Goal: Download file/media

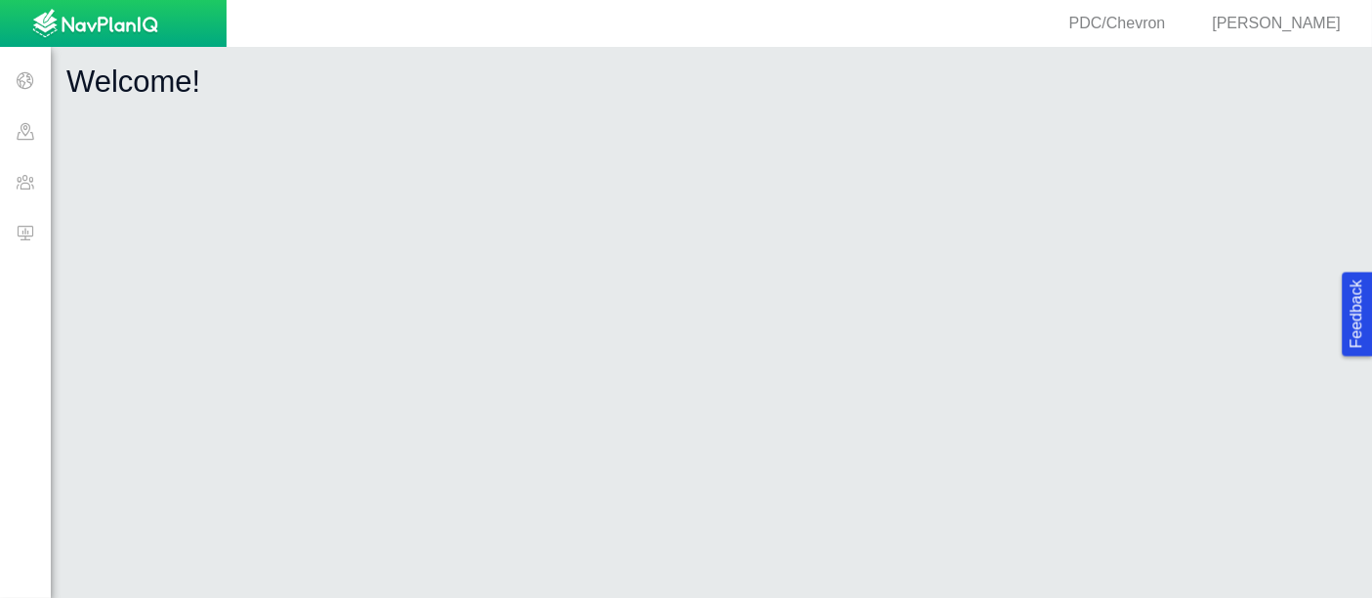
click at [26, 218] on span at bounding box center [25, 232] width 51 height 51
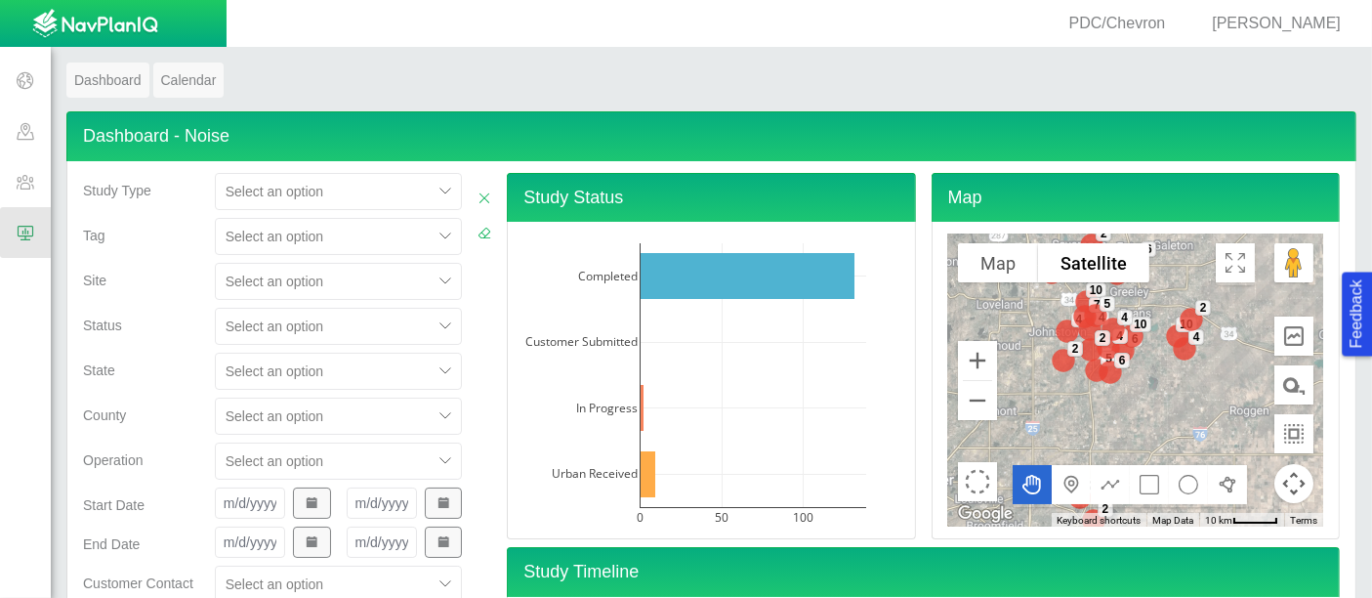
click at [293, 281] on div "Select an option" at bounding box center [339, 281] width 248 height 37
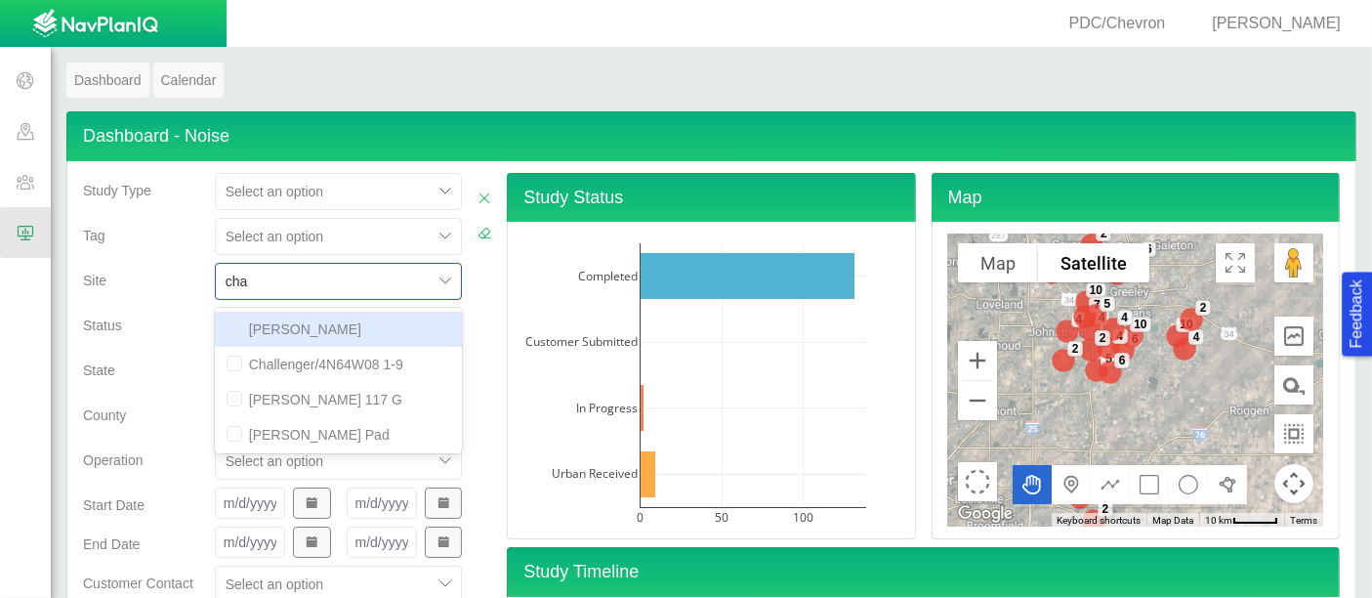
type input "chat"
click at [292, 330] on div "[PERSON_NAME] Pad" at bounding box center [339, 329] width 248 height 35
checkbox input "false"
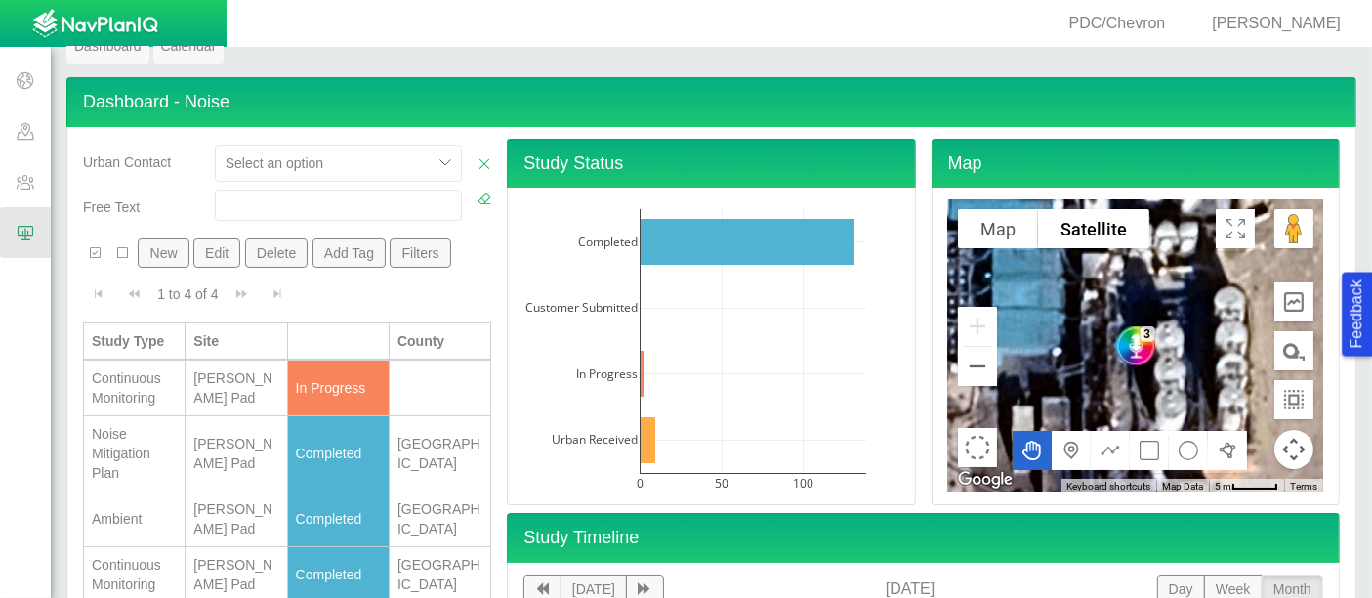
scroll to position [63, 0]
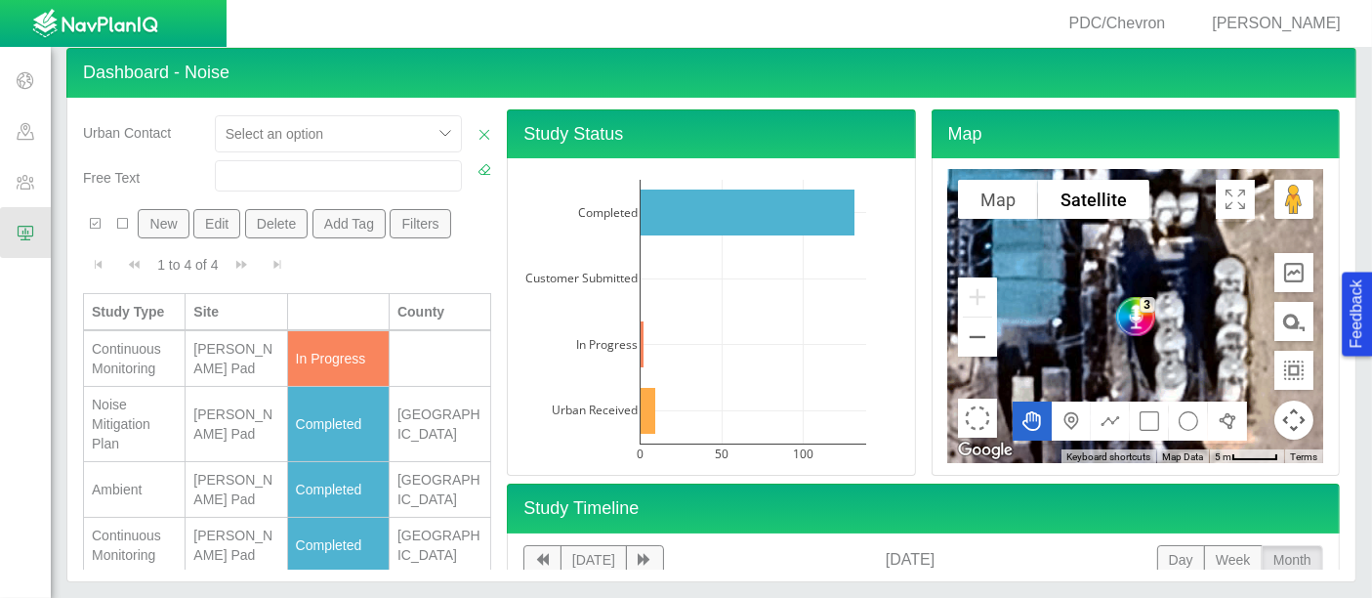
click at [186, 477] on td "[PERSON_NAME] Pad" at bounding box center [237, 490] width 102 height 56
click at [186, 478] on td "[PERSON_NAME] Pad" at bounding box center [237, 490] width 102 height 56
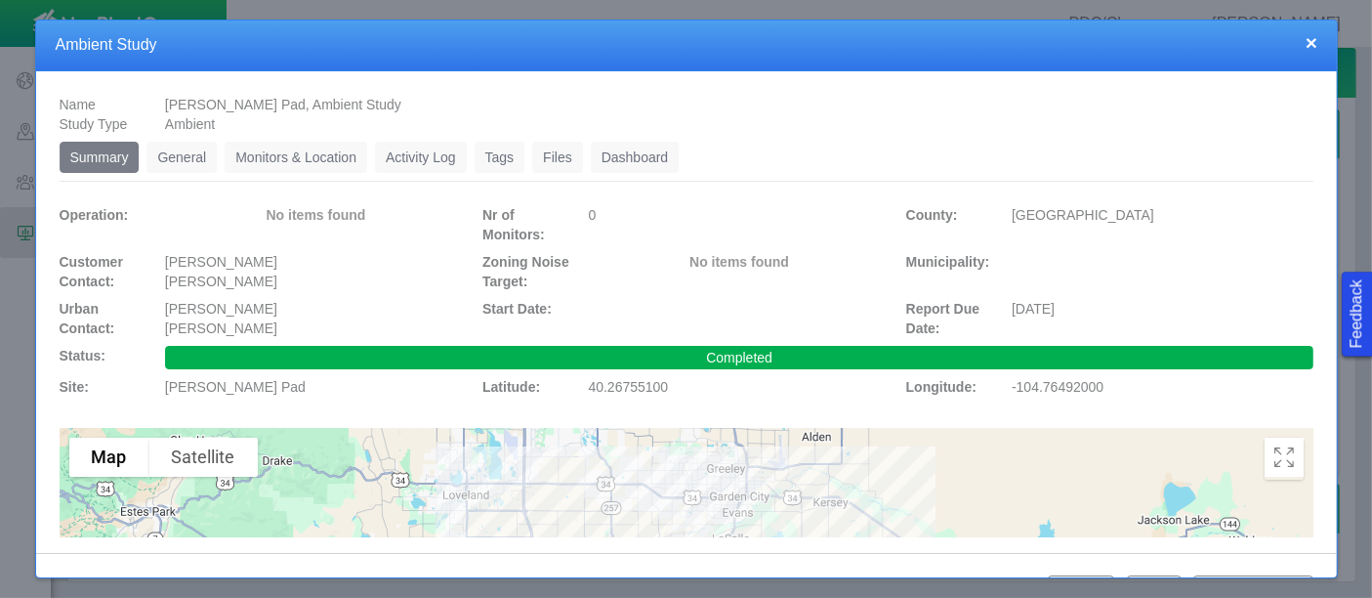
click at [583, 148] on li "Files 0" at bounding box center [561, 157] width 59 height 31
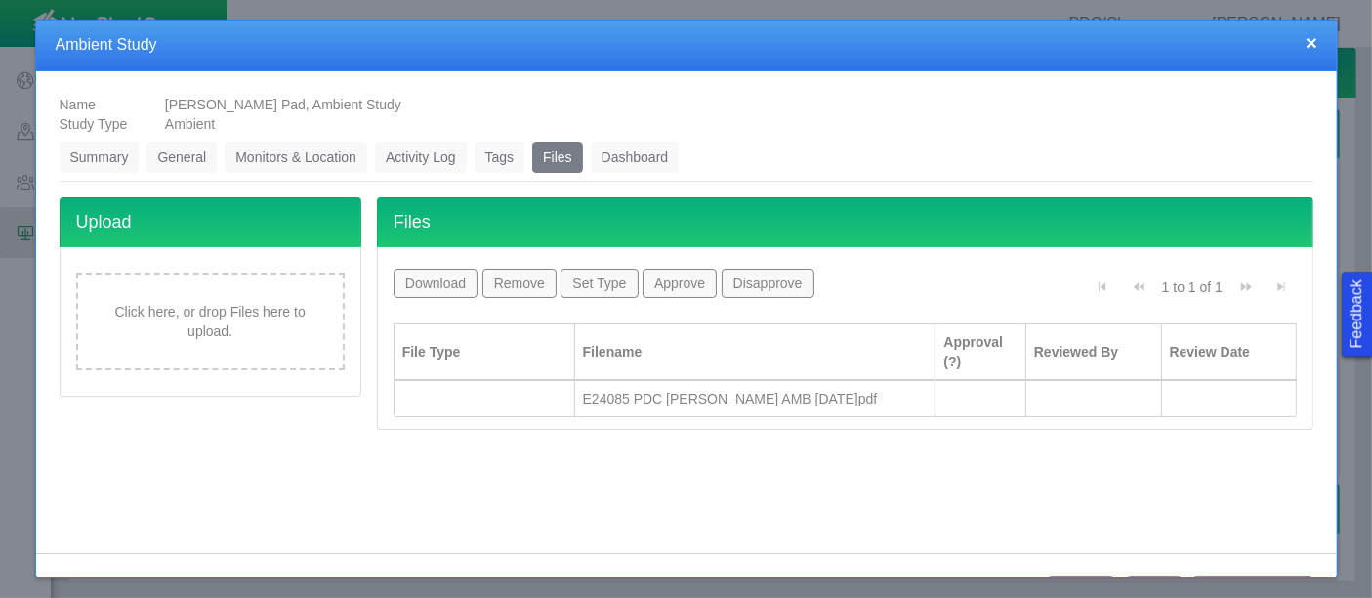
click at [552, 154] on link "Files" at bounding box center [557, 157] width 51 height 31
click at [703, 400] on div "E24085 PDC [PERSON_NAME] AMB [DATE]pdf" at bounding box center [755, 399] width 345 height 20
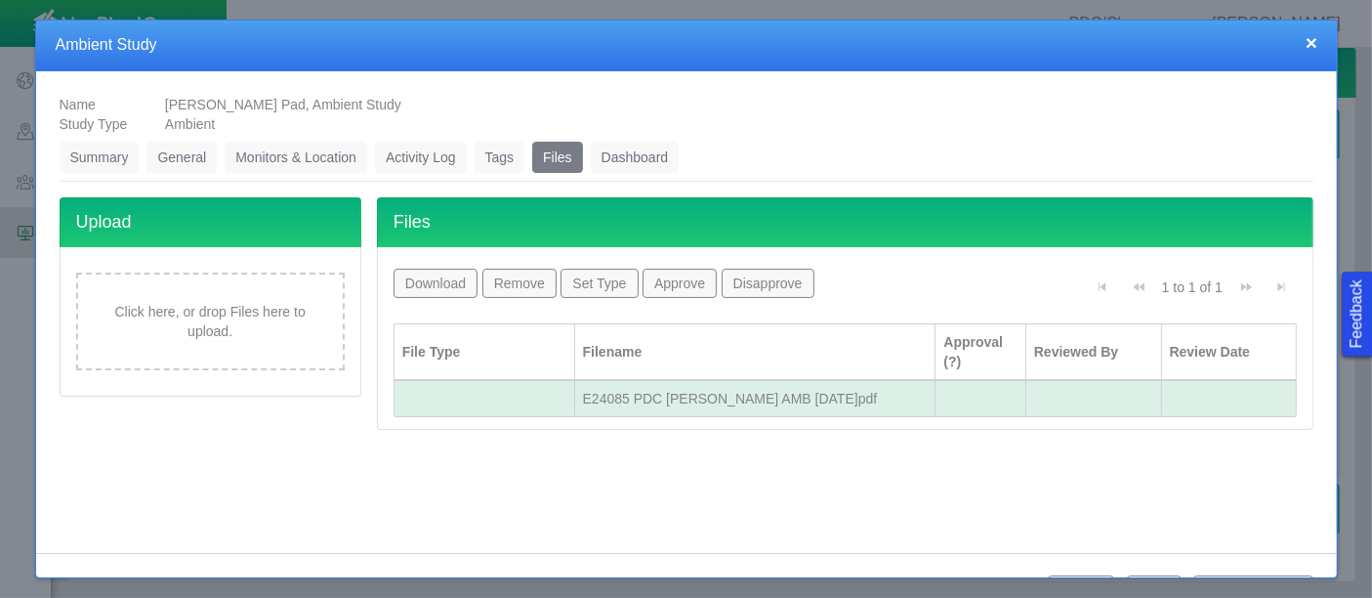
click at [427, 280] on button "Download" at bounding box center [436, 283] width 85 height 29
